Goal: Task Accomplishment & Management: Use online tool/utility

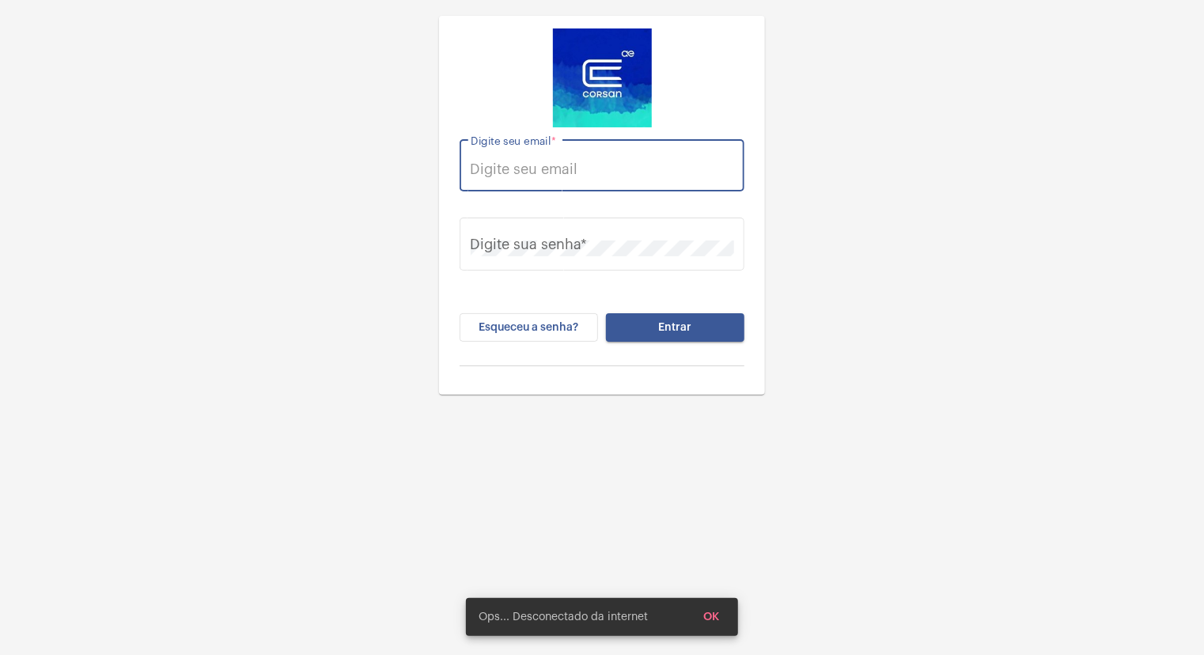
click at [547, 165] on input "Digite seu email *" at bounding box center [602, 169] width 263 height 16
type input "[EMAIL_ADDRESS][DOMAIN_NAME]"
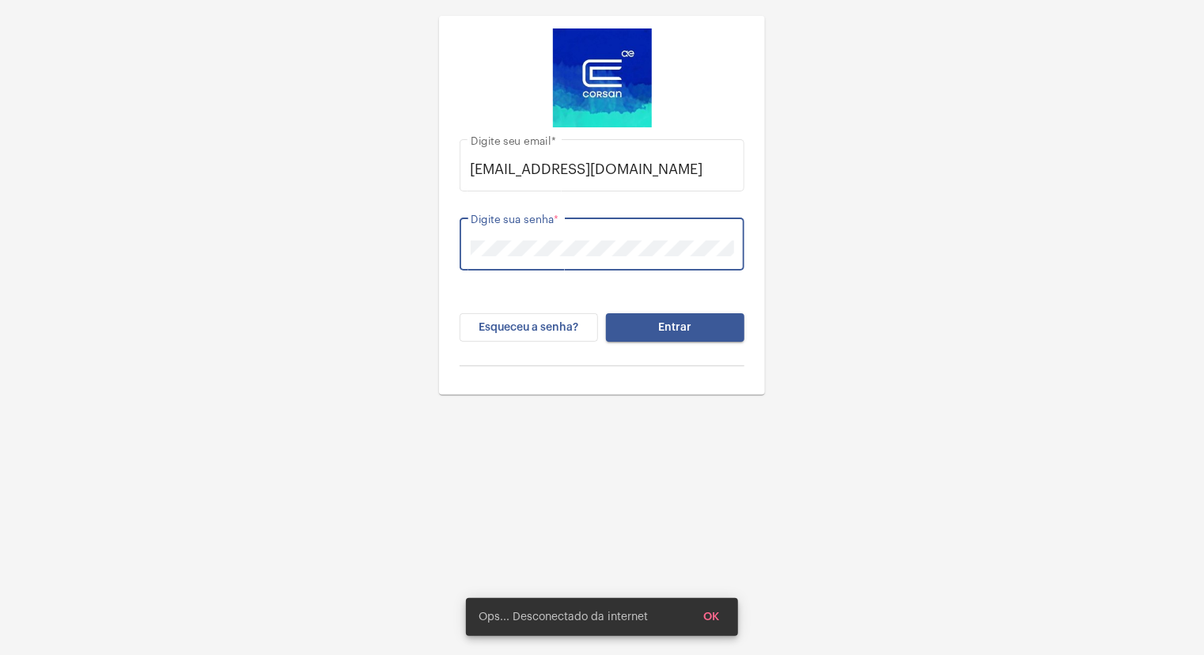
click at [606, 313] on button "Entrar" at bounding box center [675, 327] width 138 height 28
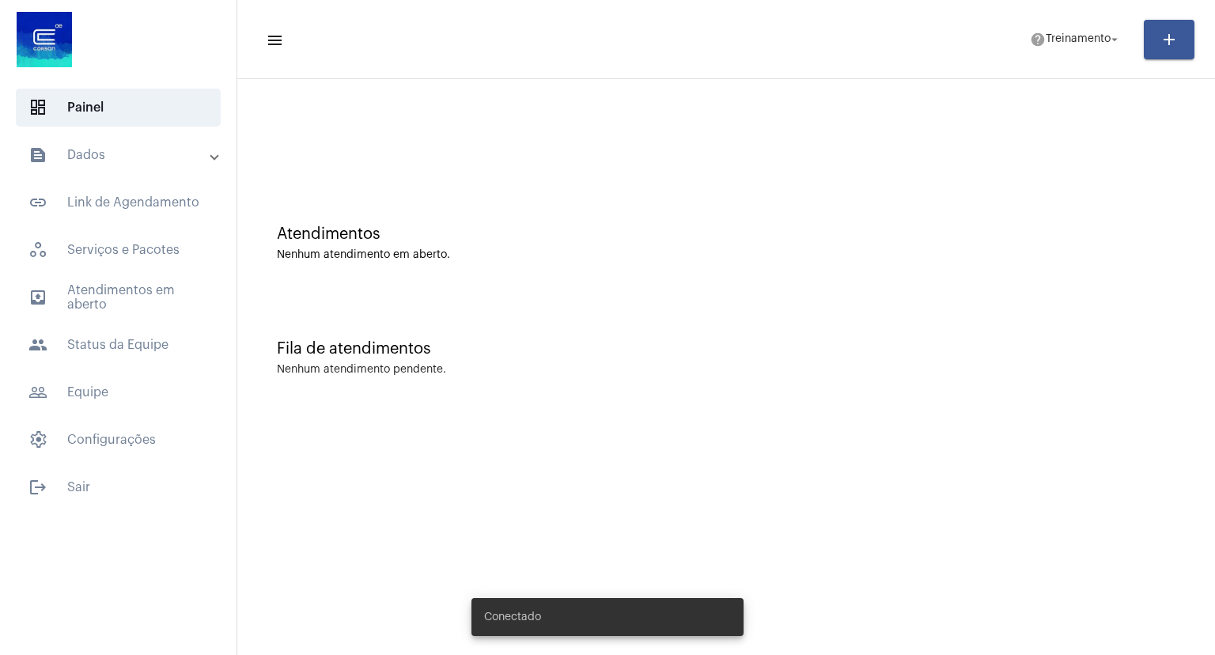
click at [469, 487] on mat-sidenav-content "menu help Treinamento arrow_drop_down add Atendimentos Nenhum atendimento em ab…" at bounding box center [726, 327] width 978 height 655
